Goal: Navigation & Orientation: Find specific page/section

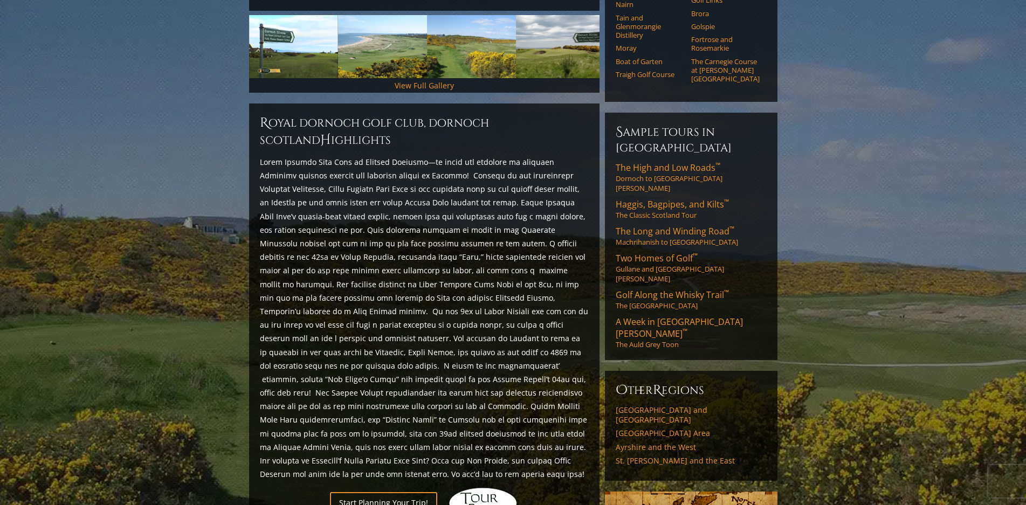
scroll to position [378, 0]
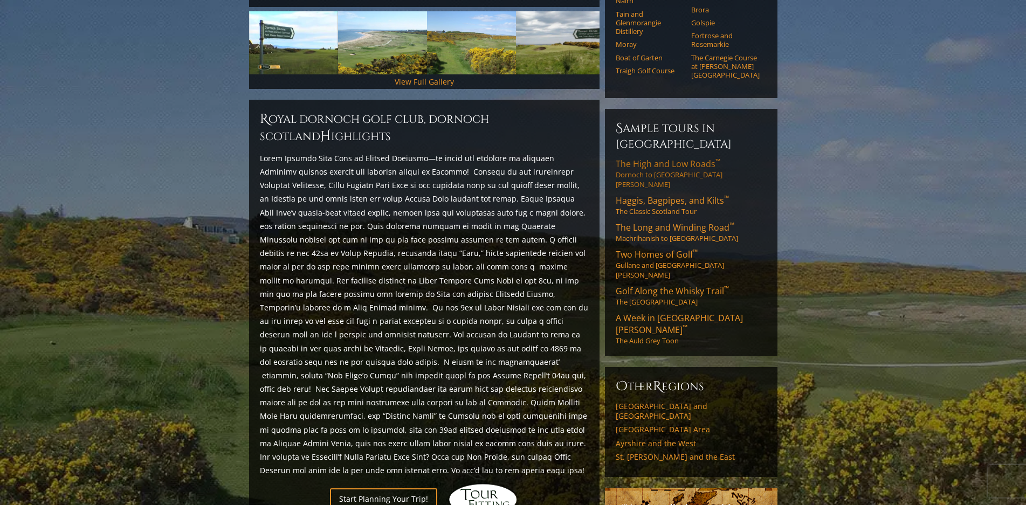
click at [659, 158] on span "The High and Low Roads ™" at bounding box center [668, 164] width 105 height 12
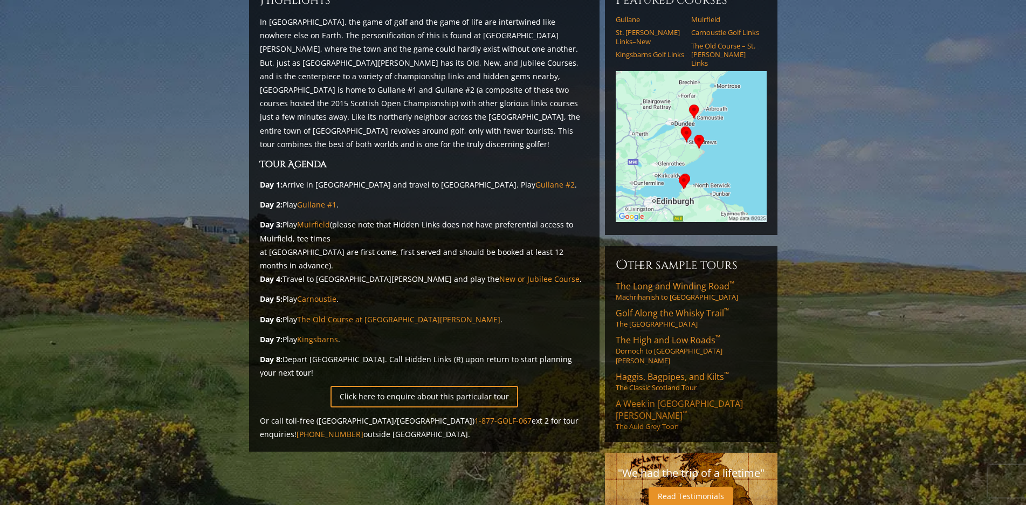
scroll to position [162, 0]
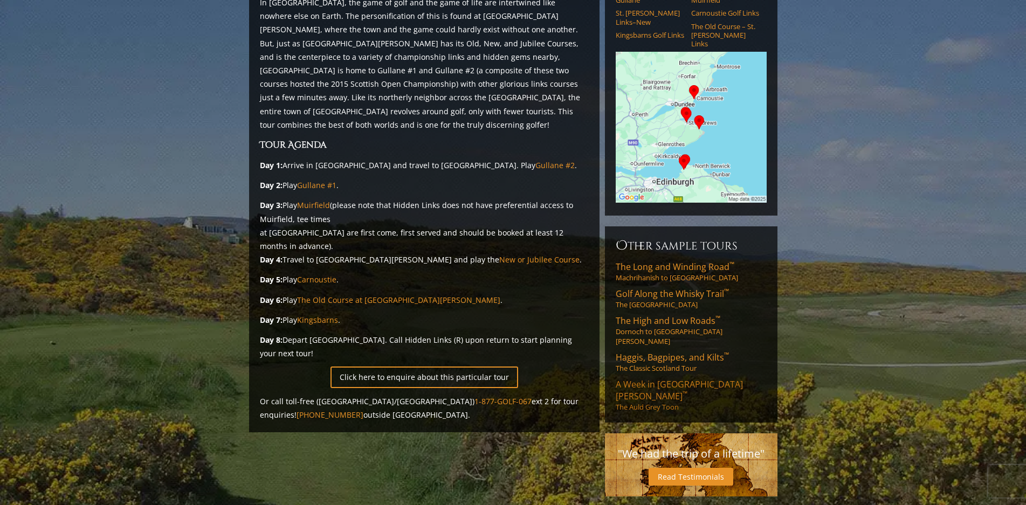
click at [660, 379] on span "A Week in [GEOGRAPHIC_DATA][PERSON_NAME] ™" at bounding box center [679, 391] width 127 height 24
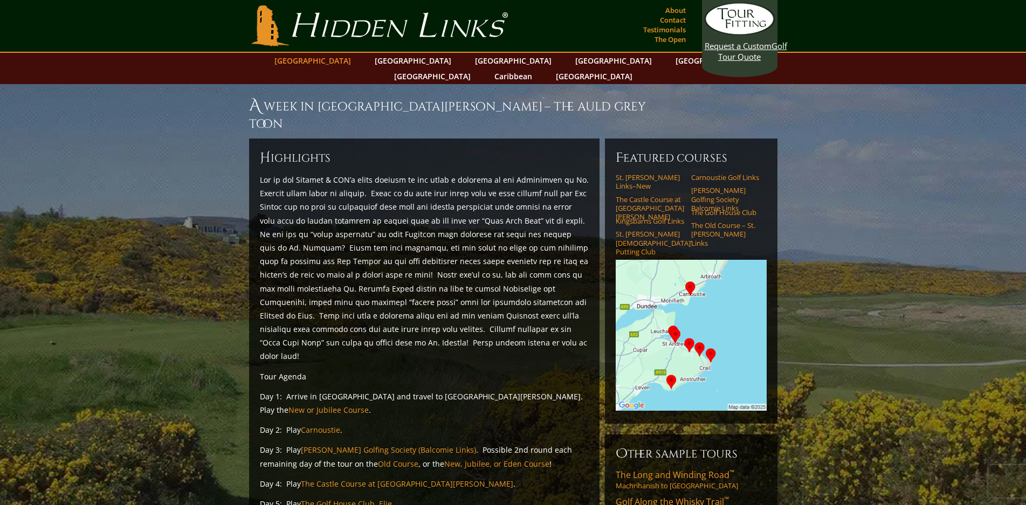
click at [340, 60] on link "[GEOGRAPHIC_DATA]" at bounding box center [312, 61] width 87 height 16
